Goal: Use online tool/utility: Utilize a website feature to perform a specific function

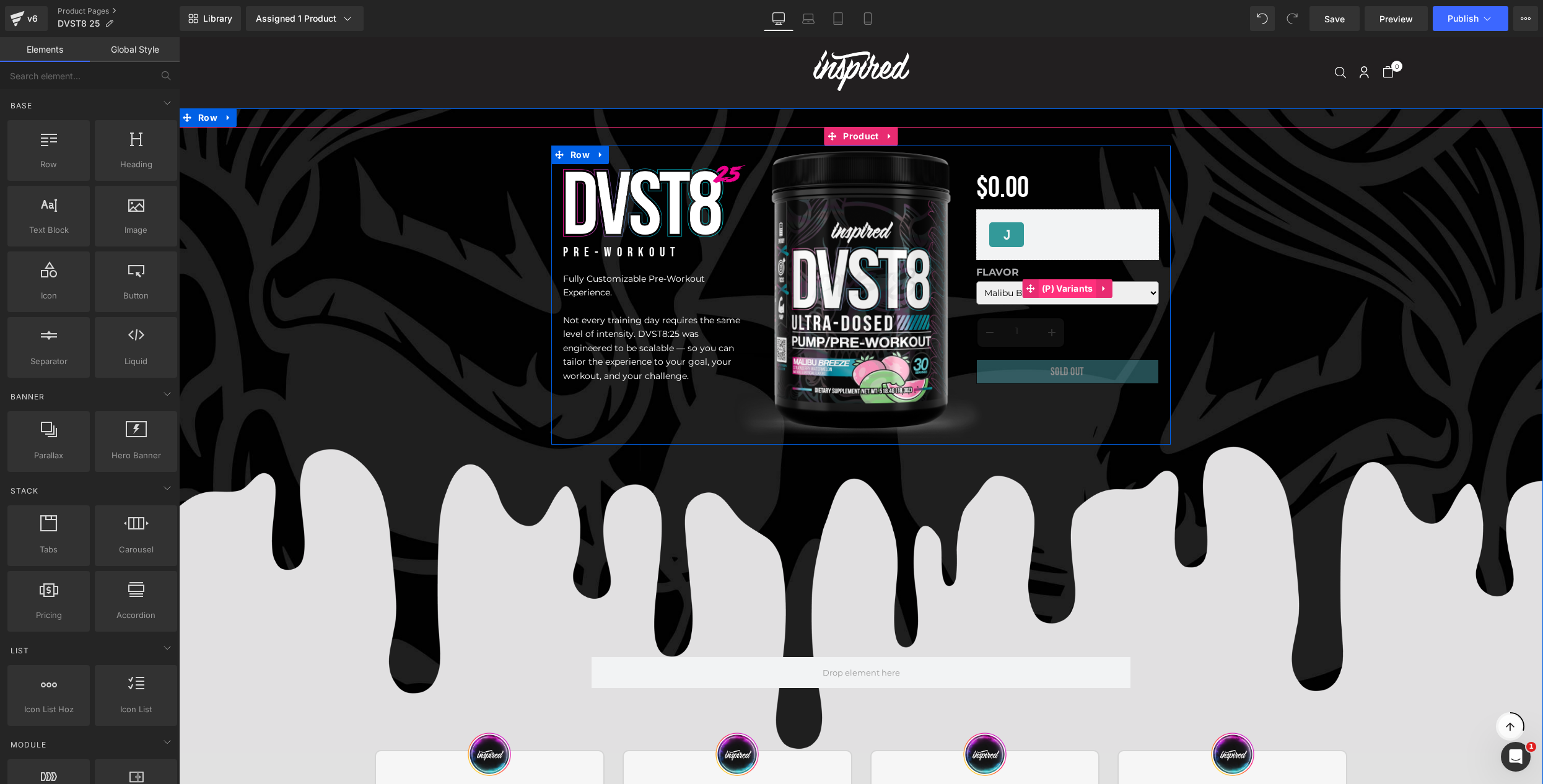
click at [1058, 289] on span "(P) Variants" at bounding box center [1068, 289] width 58 height 18
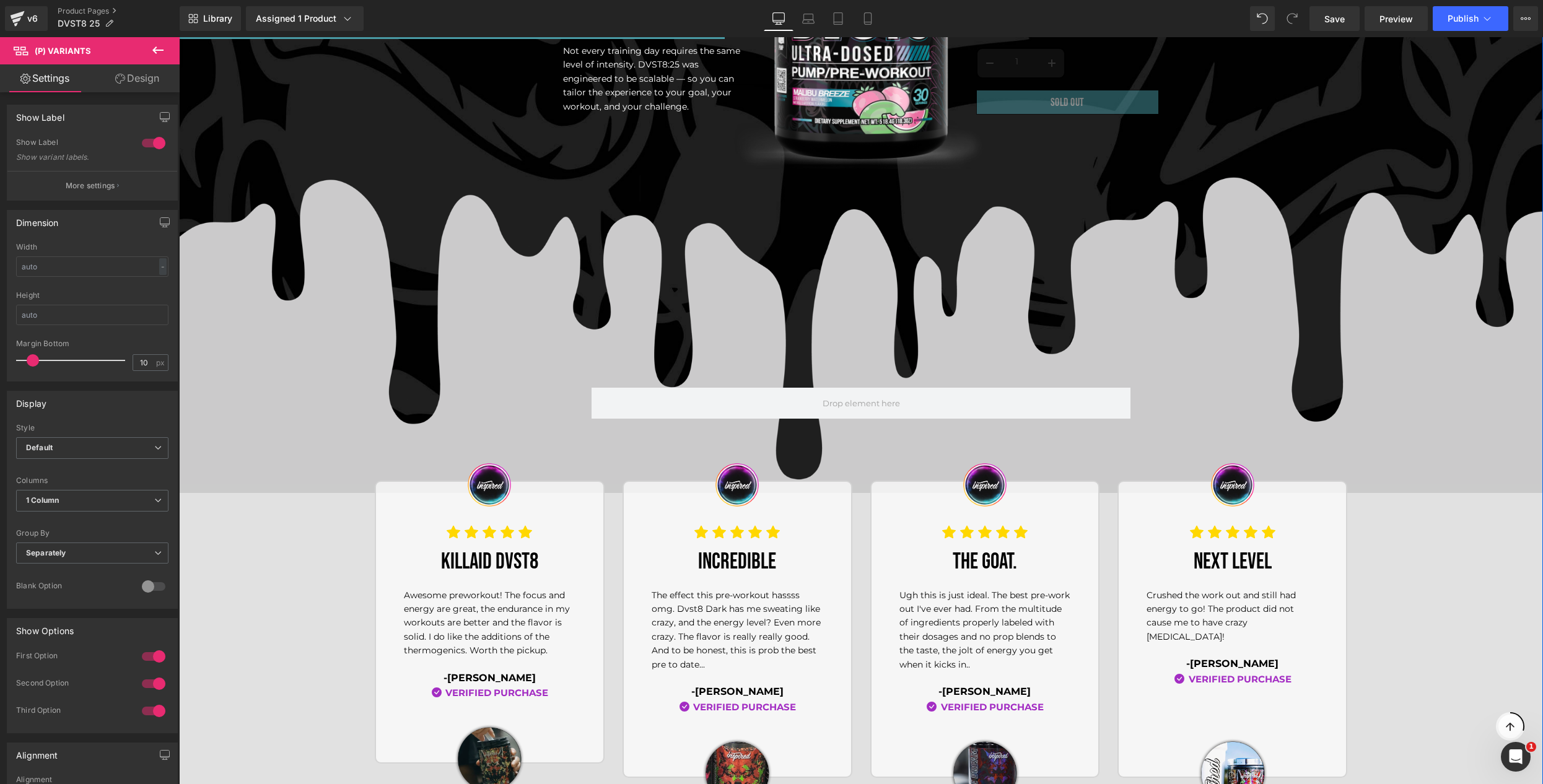
scroll to position [199, 0]
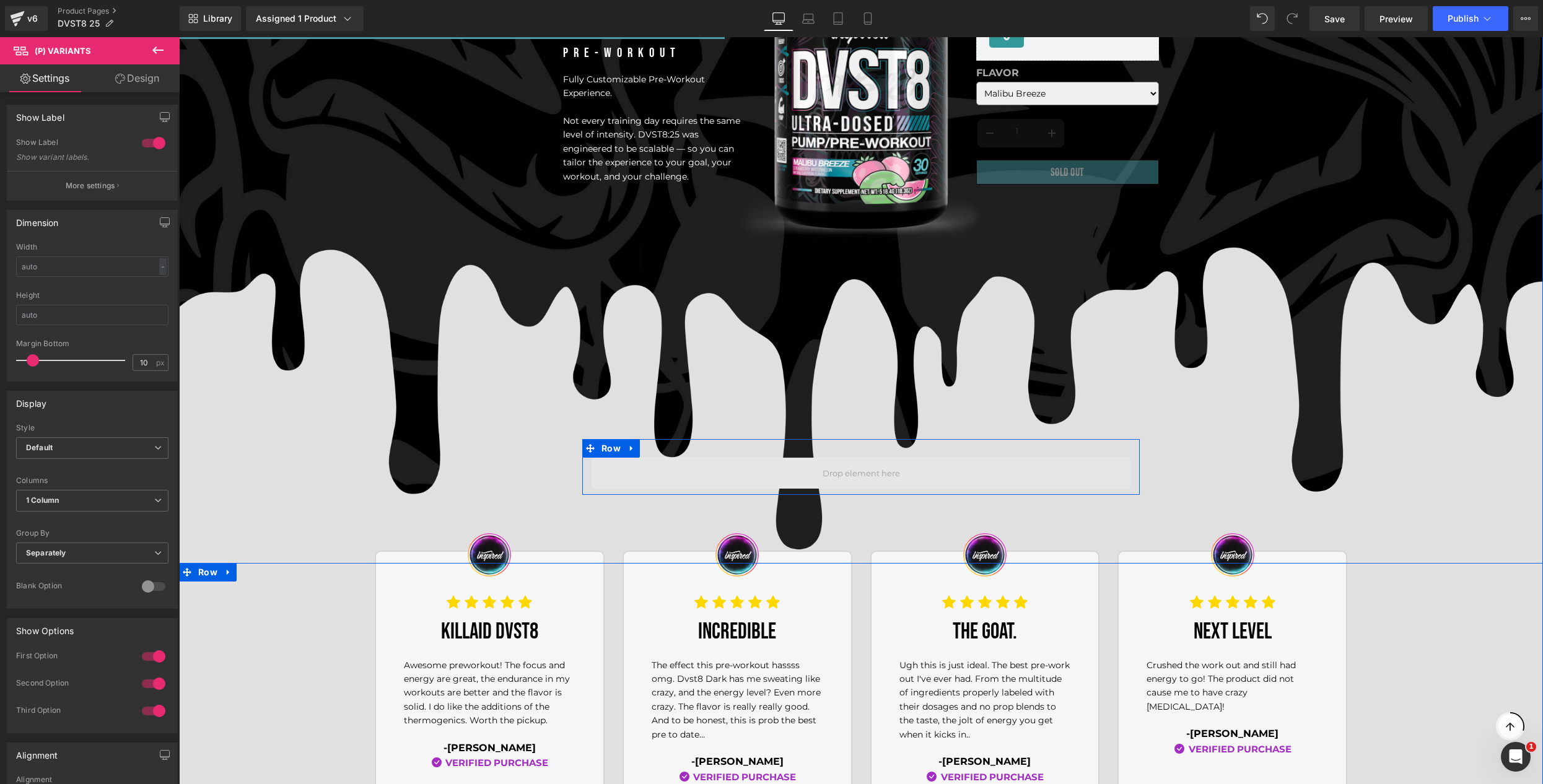
click at [857, 460] on span at bounding box center [861, 473] width 539 height 31
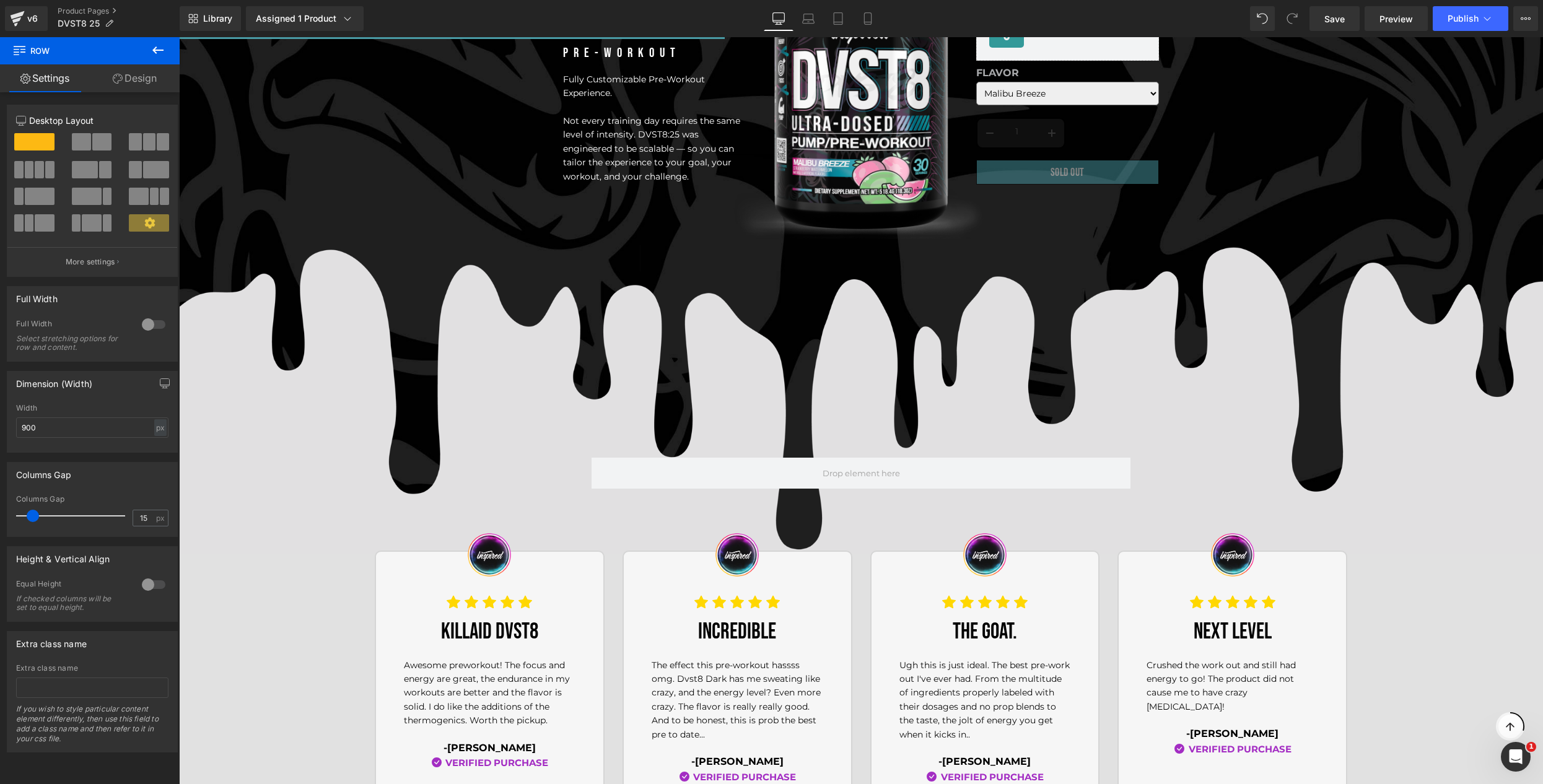
click at [160, 45] on icon at bounding box center [158, 50] width 15 height 15
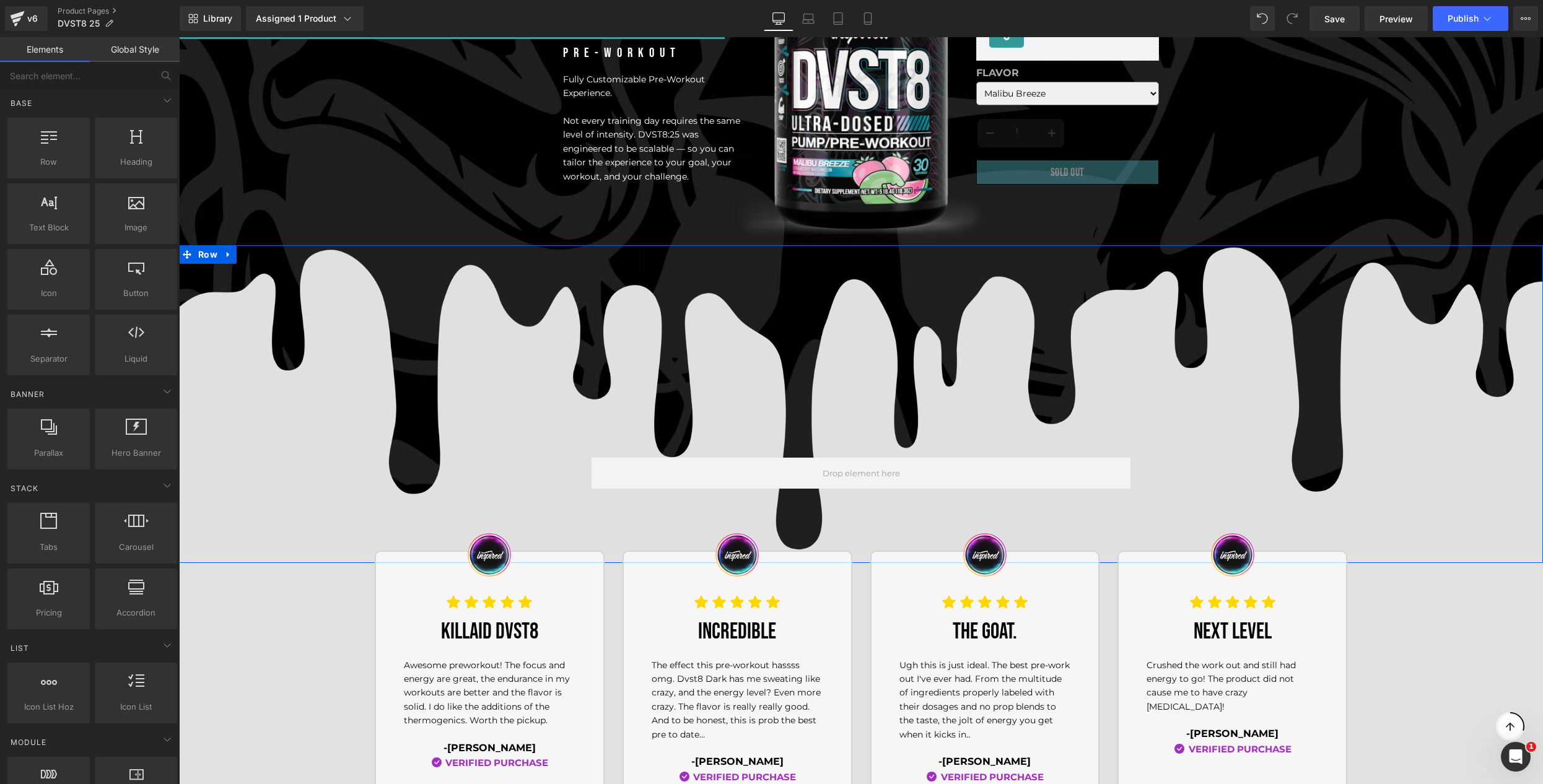
scroll to position [0, 0]
click at [161, 76] on icon at bounding box center [166, 75] width 11 height 11
click at [77, 78] on input "text" at bounding box center [76, 75] width 153 height 27
type input ";"
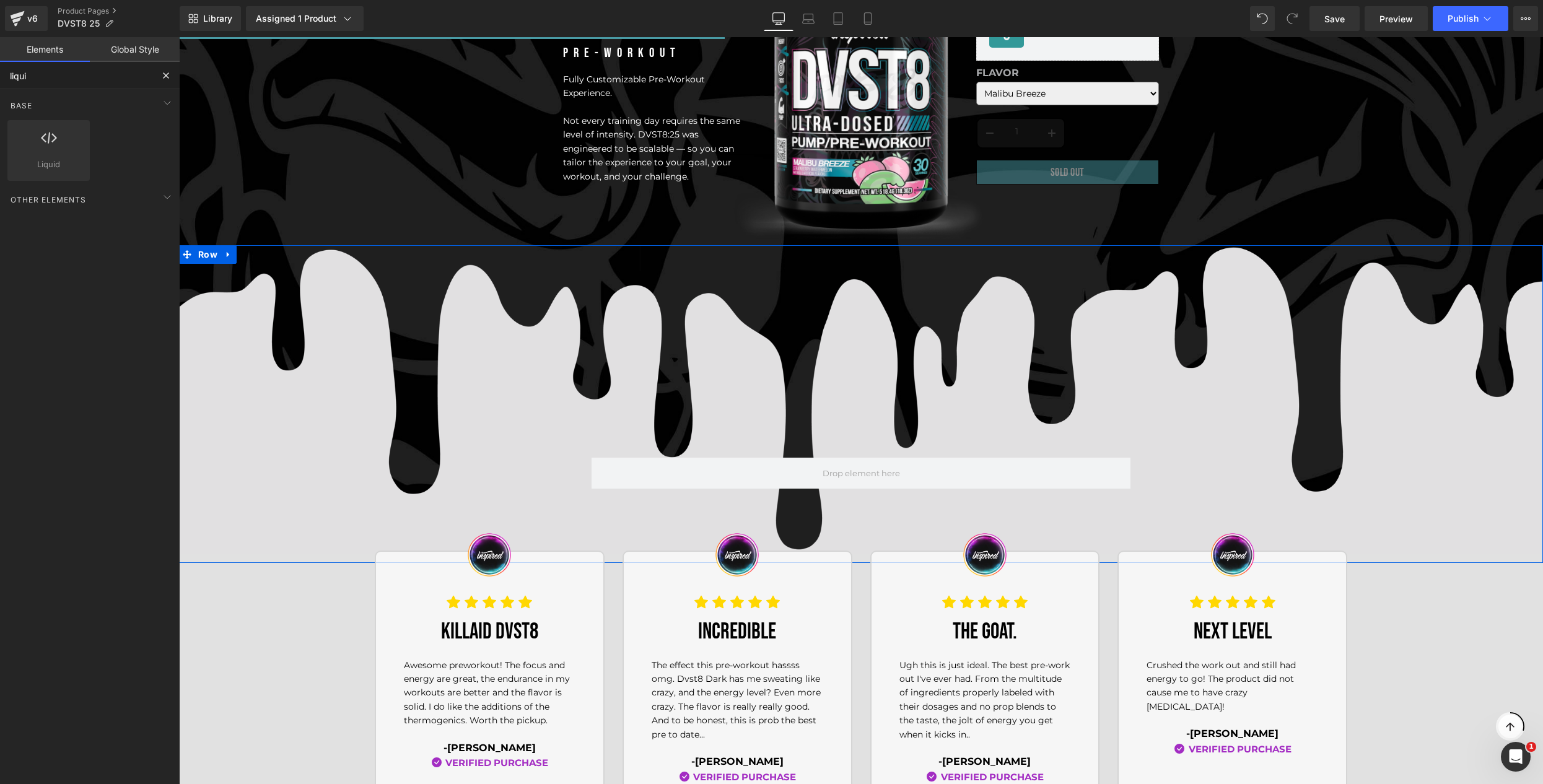
type input "liquid"
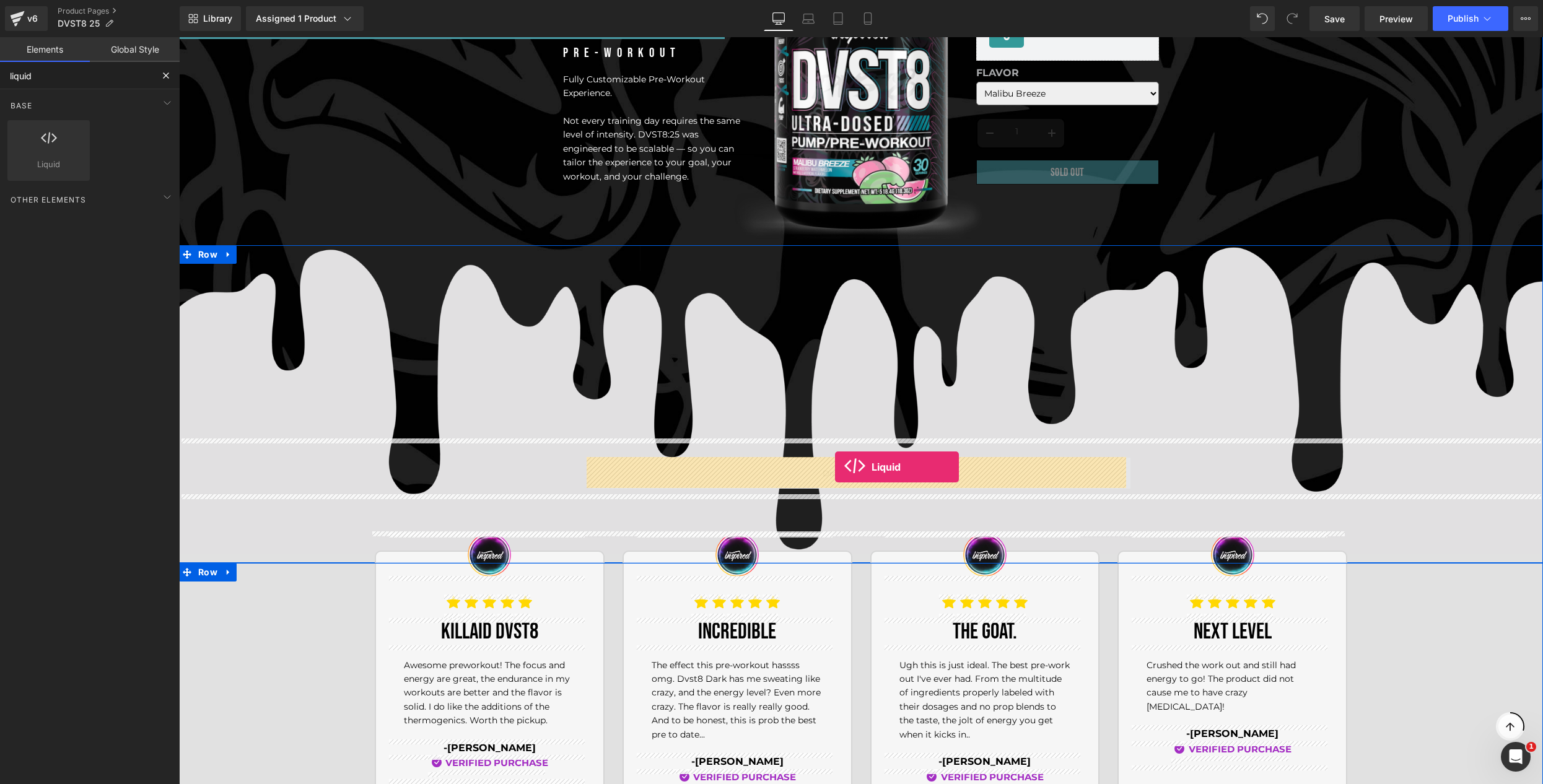
drag, startPoint x: 236, startPoint y: 192, endPoint x: 835, endPoint y: 467, distance: 659.1
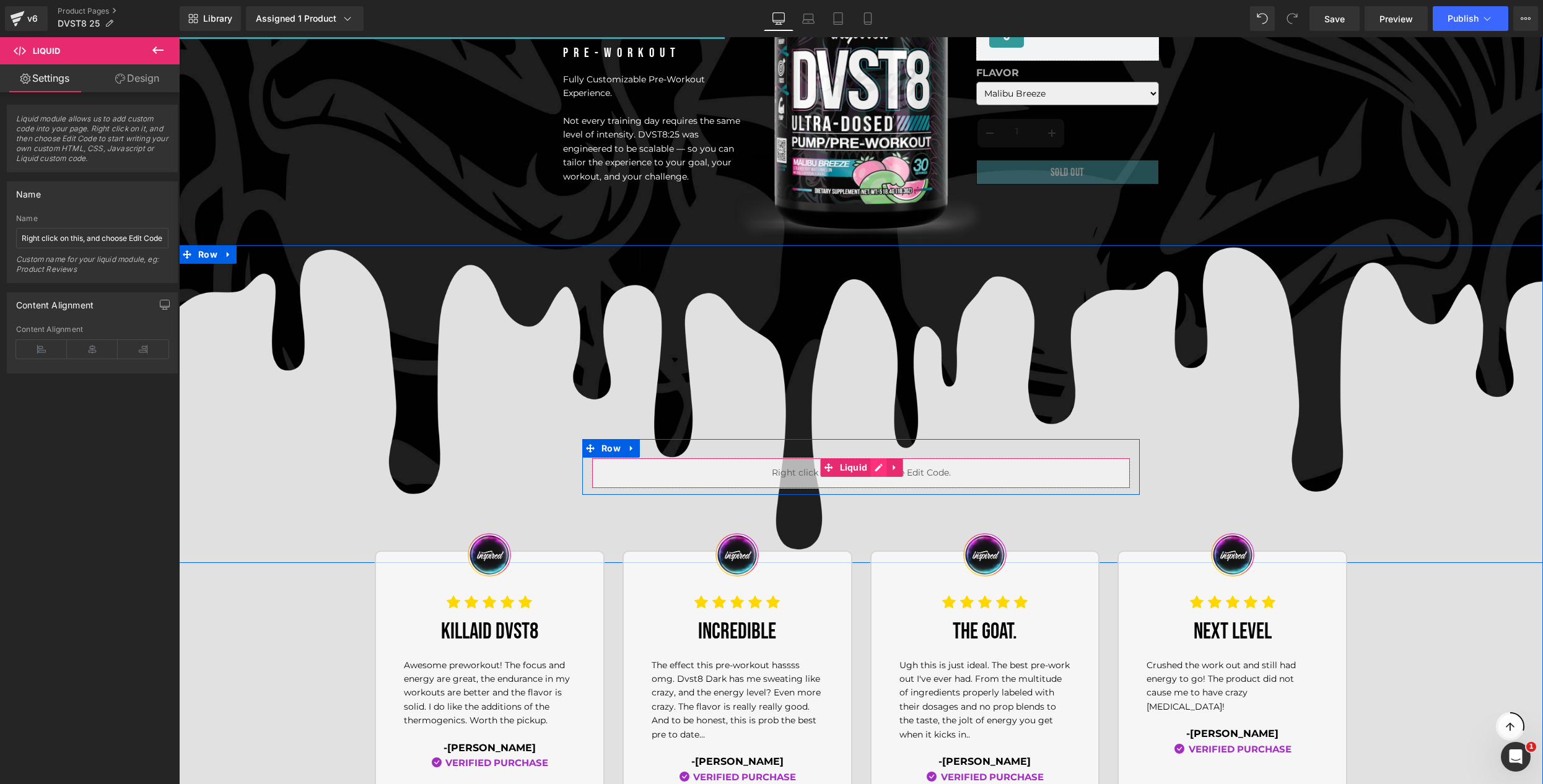
click at [878, 466] on div "Liquid" at bounding box center [861, 473] width 539 height 31
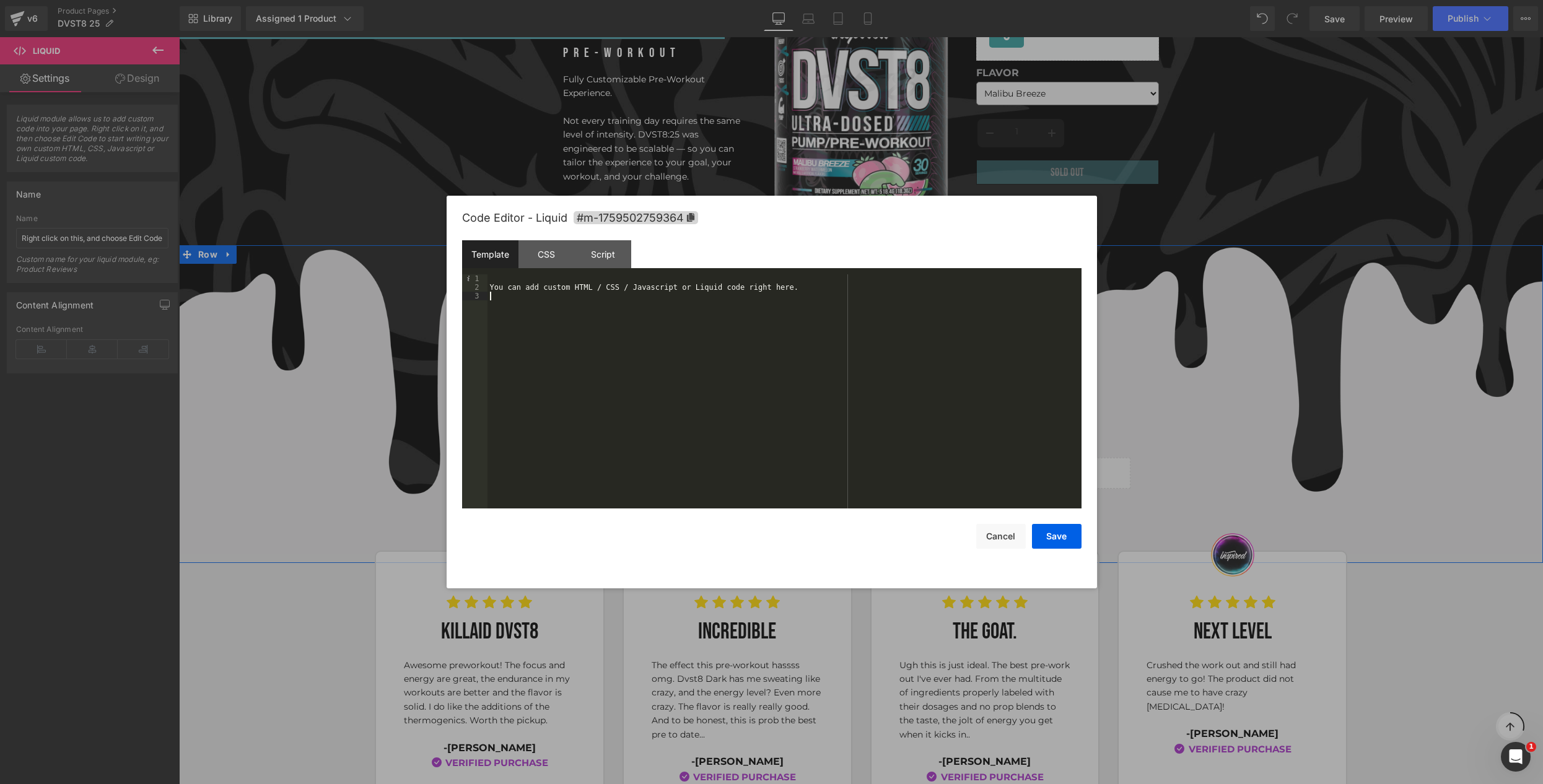
click at [659, 316] on div "You can add custom HTML / CSS / Javascript or Liquid code right here." at bounding box center [784, 400] width 594 height 251
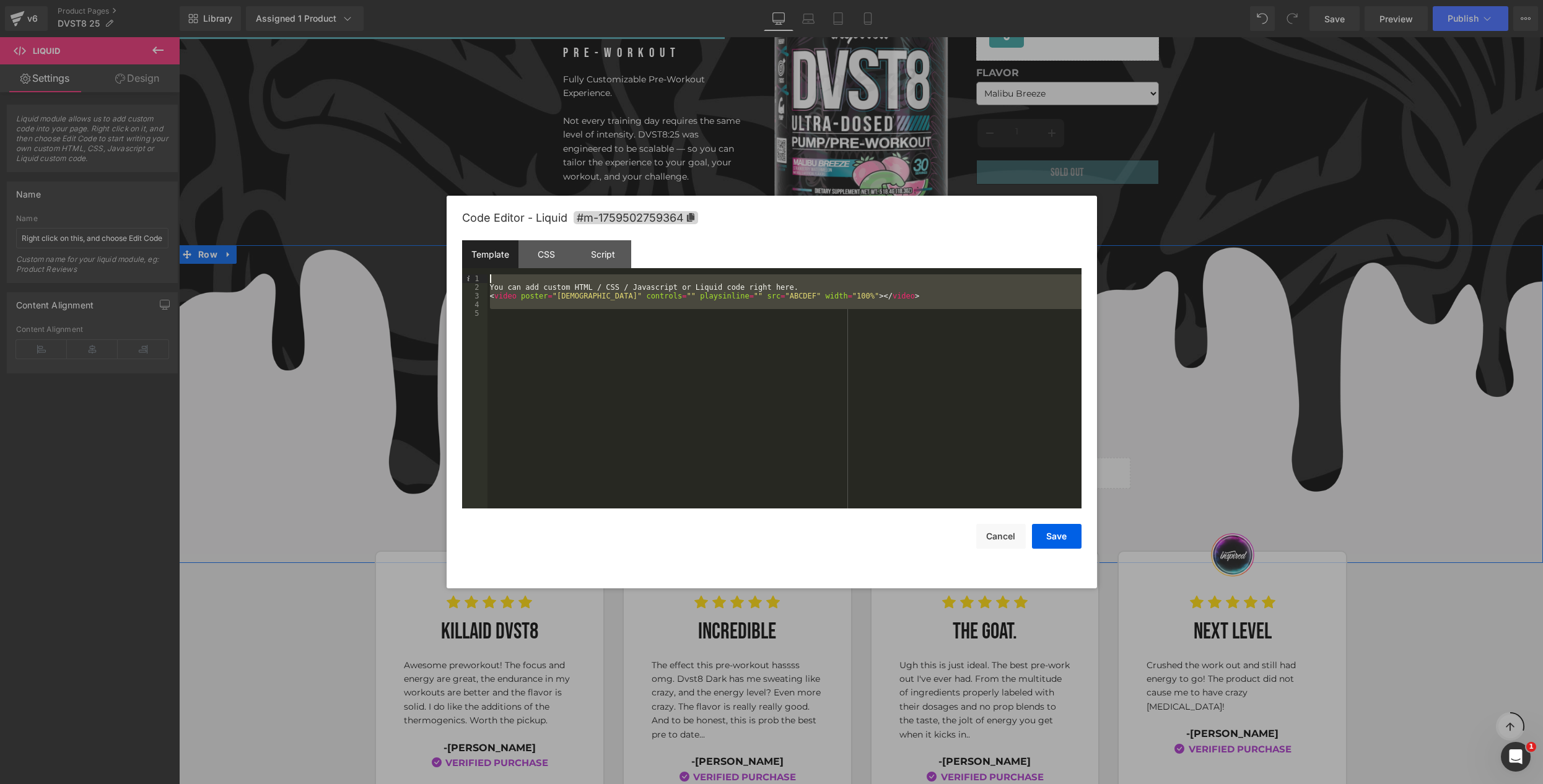
drag, startPoint x: 679, startPoint y: 324, endPoint x: 480, endPoint y: 238, distance: 216.8
click at [451, 239] on div "Code Editor - Liquid #m-1759502759364 Template CSS Script Data 1 2 3 4 5 You ca…" at bounding box center [772, 391] width 650 height 393
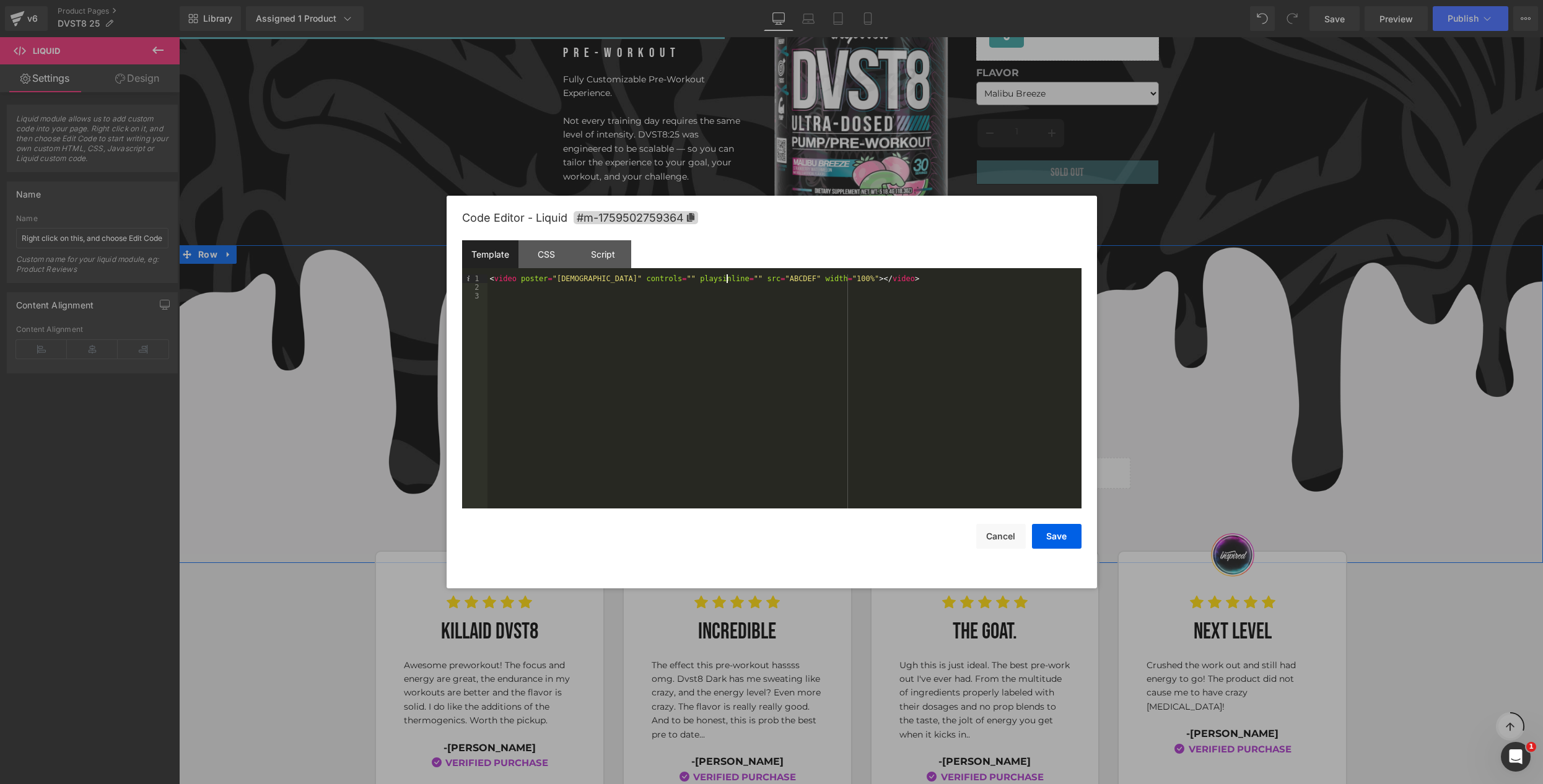
click at [729, 279] on div "< video poster = "YYYYY" controls = "" playsinline = "" src = "ABCDEF" width = …" at bounding box center [784, 400] width 594 height 251
drag, startPoint x: 730, startPoint y: 279, endPoint x: 757, endPoint y: 280, distance: 27.0
click at [757, 280] on div "< video poster = "YYYYY" controls = "" playsinline = "" src = "ABCDEF" width = …" at bounding box center [784, 400] width 594 height 251
drag, startPoint x: 556, startPoint y: 275, endPoint x: 578, endPoint y: 278, distance: 22.2
click at [578, 278] on div "< video poster = "YYYYY" controls = "" playsinline = "" src = "[URL][DOMAIN_NAM…" at bounding box center [784, 404] width 594 height 260
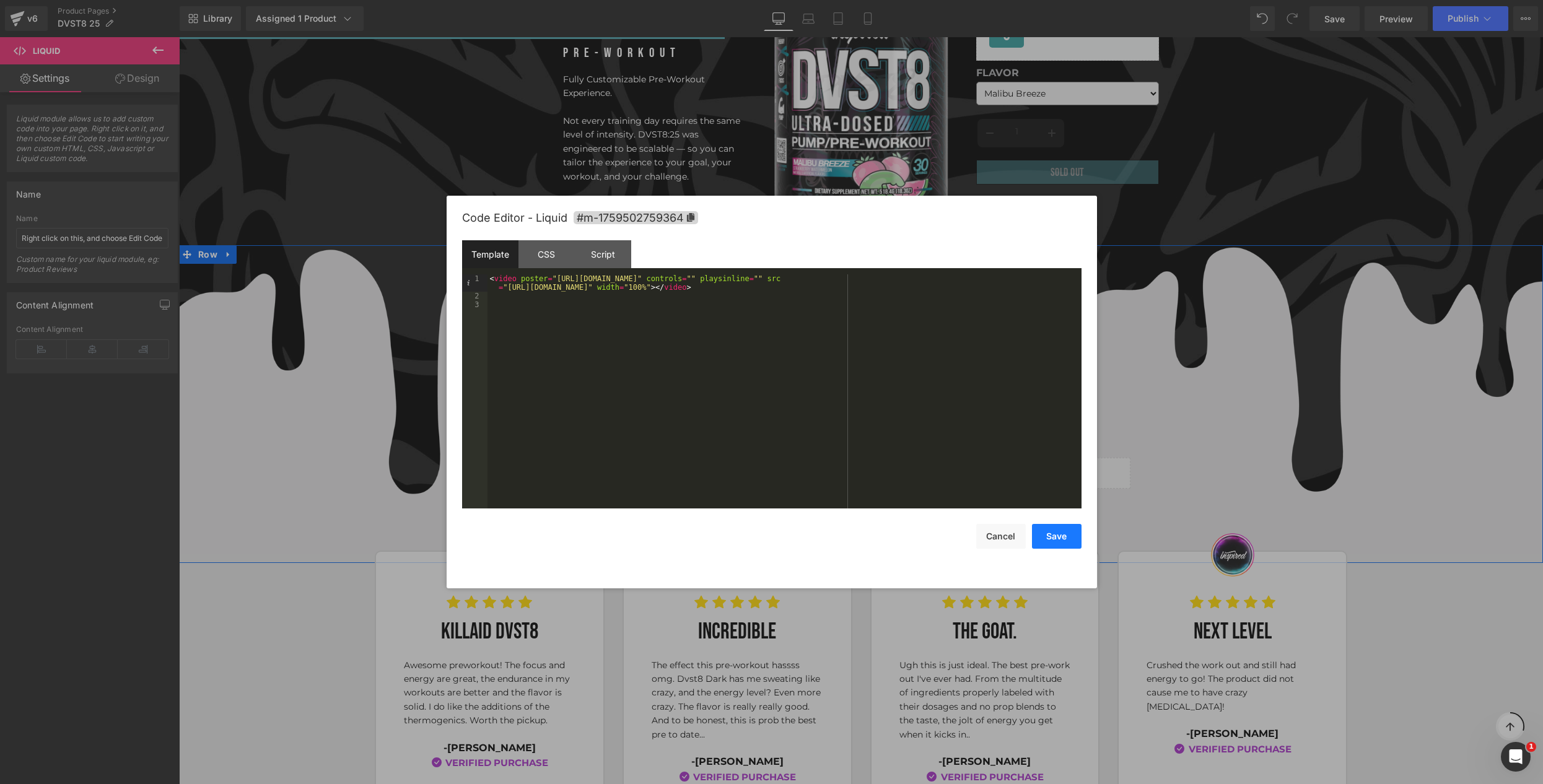
click at [1053, 529] on button "Save" at bounding box center [1056, 536] width 49 height 25
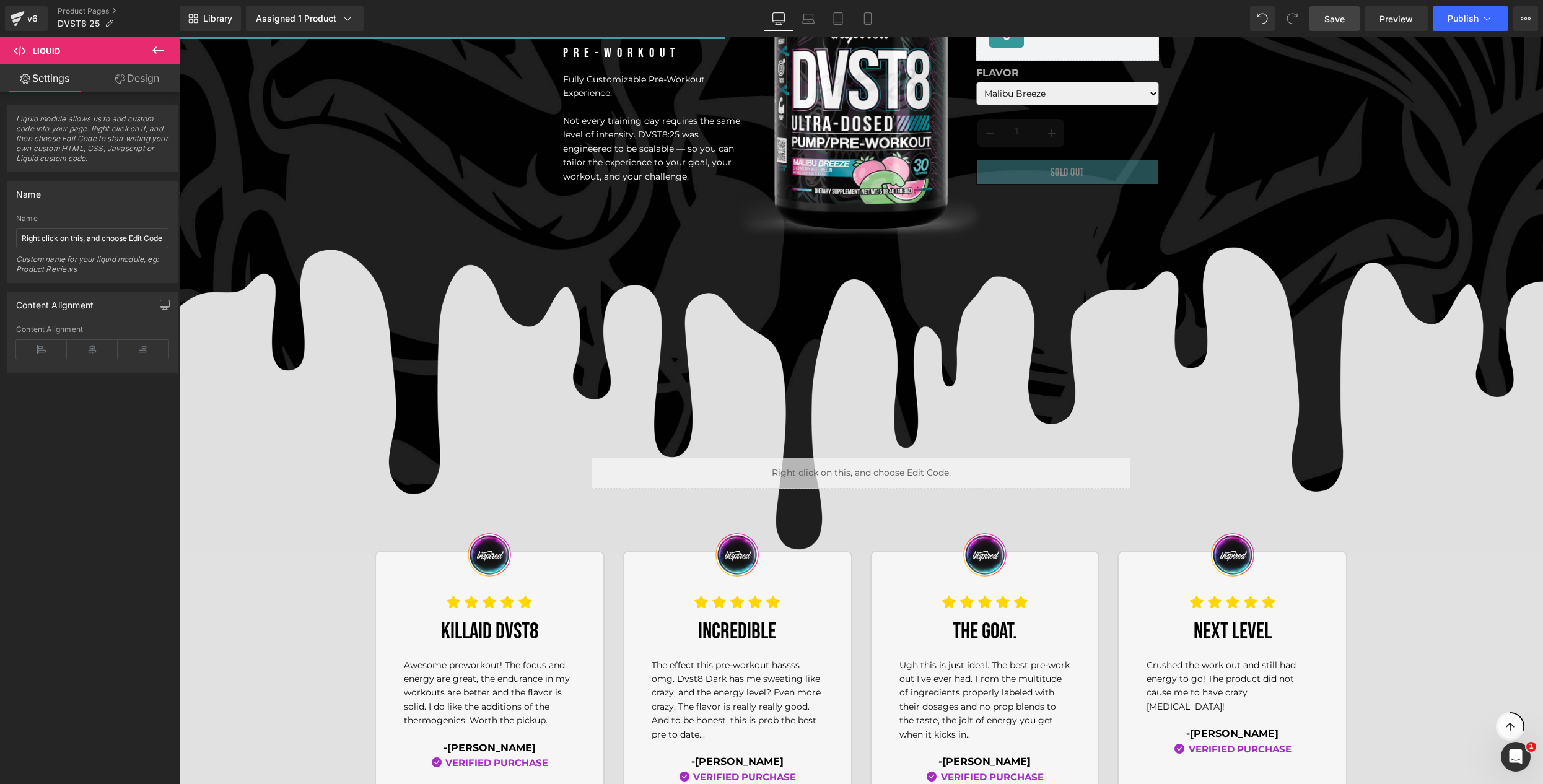
click at [1334, 19] on span "Save" at bounding box center [1334, 19] width 20 height 13
click at [1406, 23] on span "Preview" at bounding box center [1396, 19] width 34 height 13
